Goal: Information Seeking & Learning: Learn about a topic

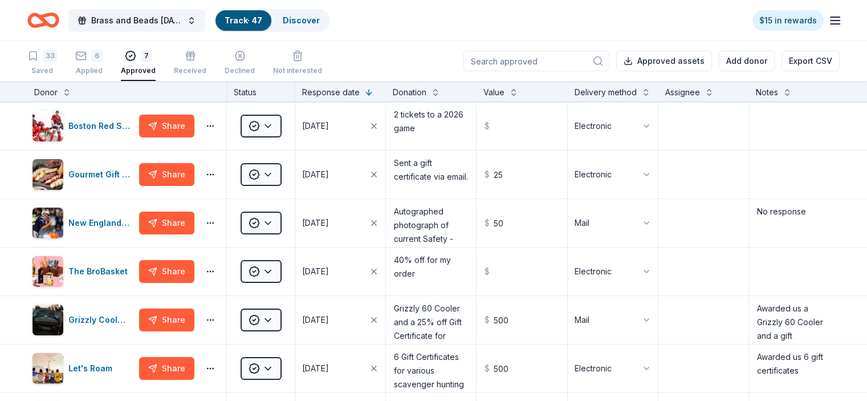
click at [59, 18] on icon "Home" at bounding box center [43, 20] width 32 height 27
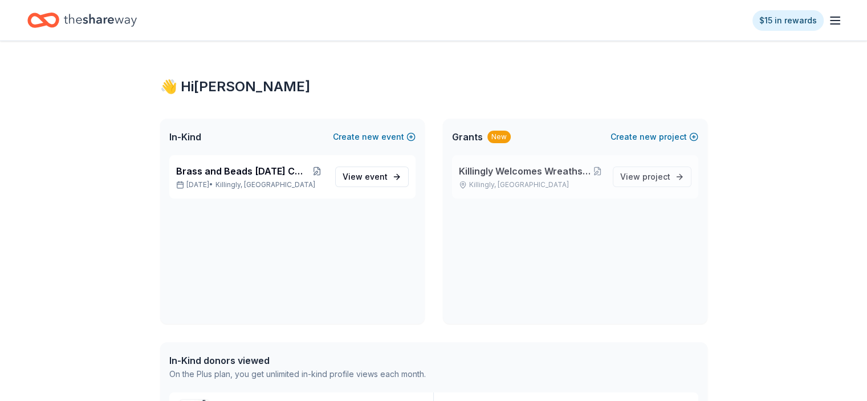
click at [553, 165] on span "Killingly Welcomes Wreaths Across [GEOGRAPHIC_DATA]" at bounding box center [525, 171] width 133 height 14
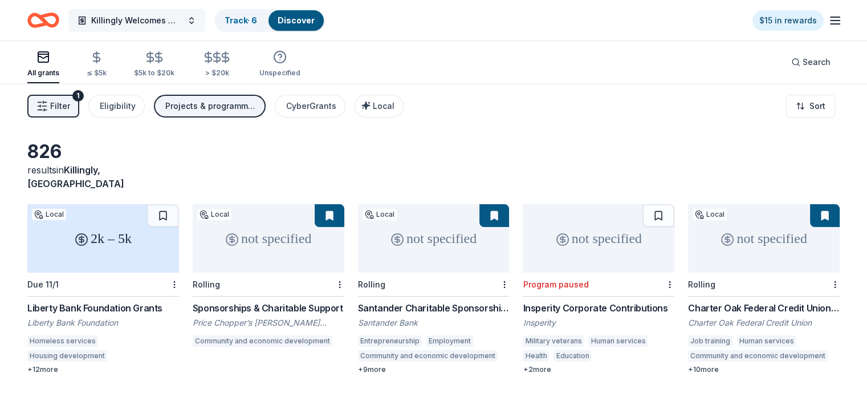
click at [205, 19] on button "Killingly Welcomes Wreaths Across [GEOGRAPHIC_DATA]" at bounding box center [136, 20] width 137 height 23
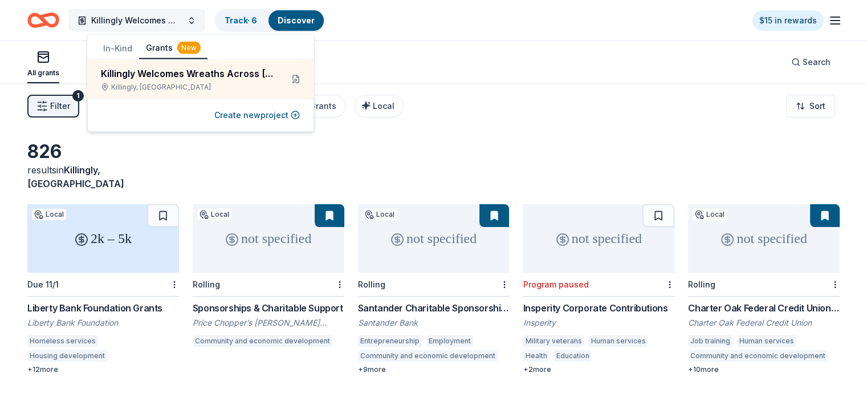
click at [205, 19] on button "Killingly Welcomes Wreaths Across [GEOGRAPHIC_DATA]" at bounding box center [136, 20] width 137 height 23
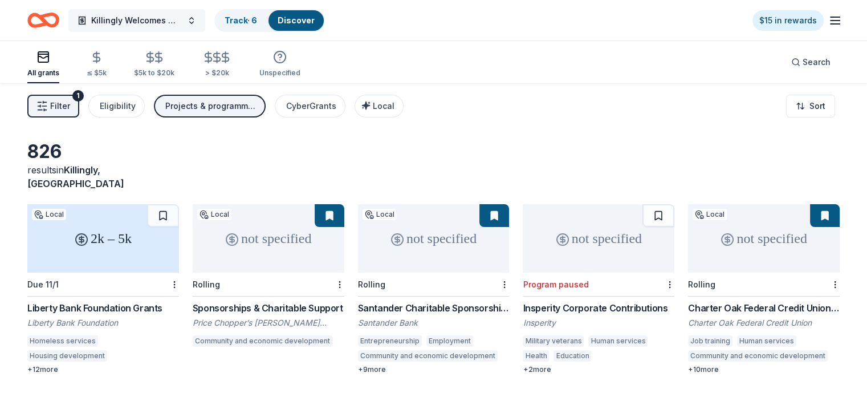
click at [205, 19] on button "Killingly Welcomes Wreaths Across [GEOGRAPHIC_DATA]" at bounding box center [136, 20] width 137 height 23
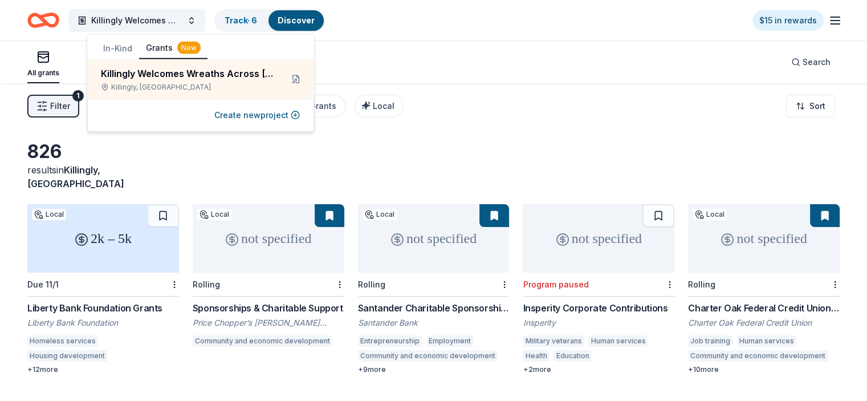
click at [116, 44] on button "In-Kind" at bounding box center [117, 48] width 43 height 21
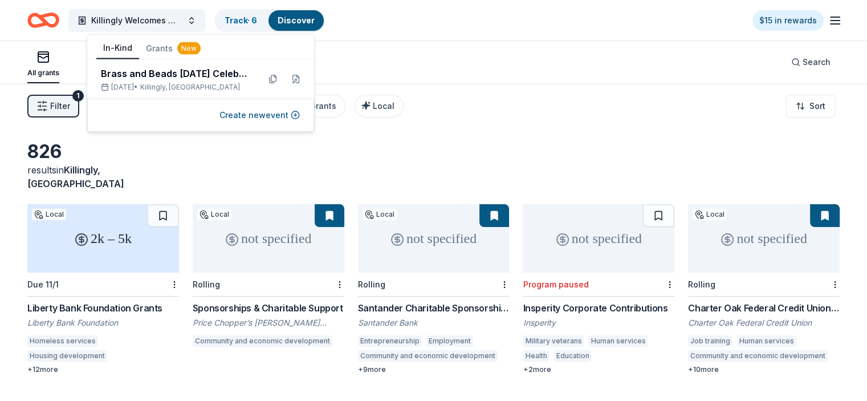
click at [161, 43] on button "Grants New" at bounding box center [173, 48] width 68 height 21
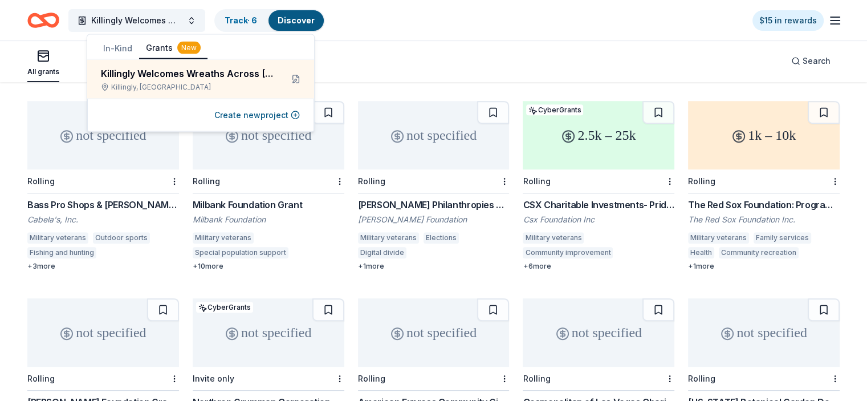
scroll to position [513, 0]
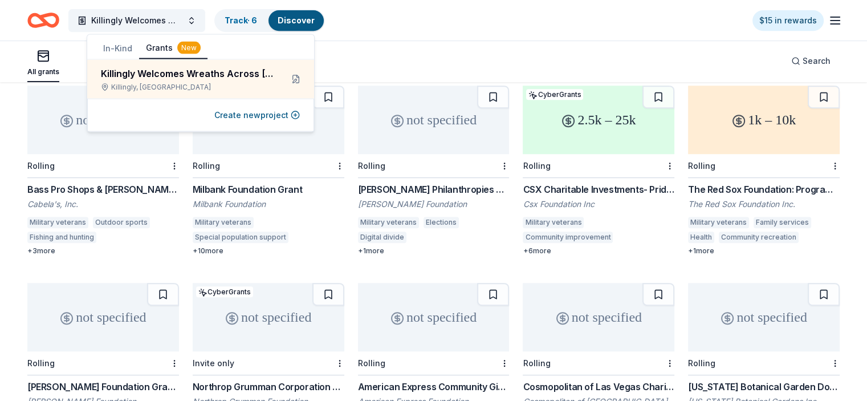
click at [582, 183] on div "CSX Charitable Investments- Pride in Service Grants" at bounding box center [599, 190] width 152 height 14
